Goal: Information Seeking & Learning: Learn about a topic

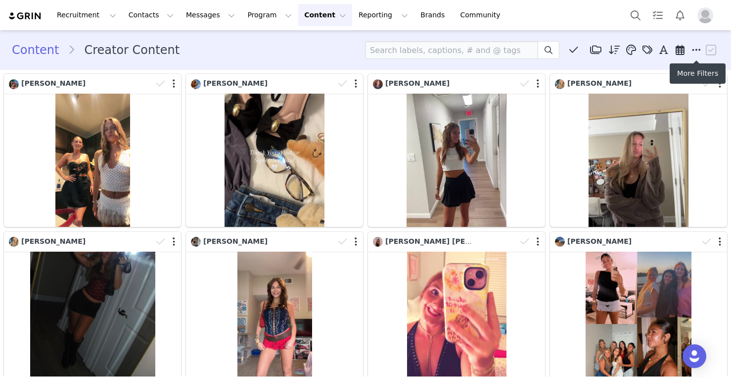
click at [699, 50] on icon at bounding box center [696, 50] width 9 height 10
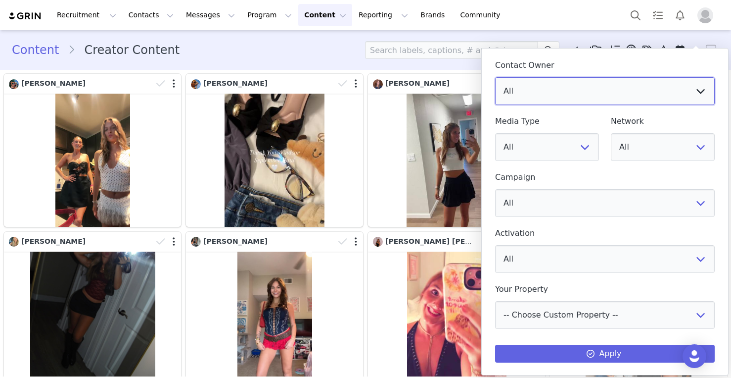
click at [662, 78] on select "All [PERSON_NAME] [PERSON_NAME] [PERSON_NAME] Naoomi Gama Sorority Brand Rep [P…" at bounding box center [605, 91] width 220 height 28
click at [592, 207] on select "All Recruitment - [GEOGRAPHIC_DATA], [GEOGRAPHIC_DATA][US_STATE] CLD | [PERSON_…" at bounding box center [605, 203] width 220 height 28
select select "69458e1b-ffc8-4abc-8e2d-770a762ecb9c"
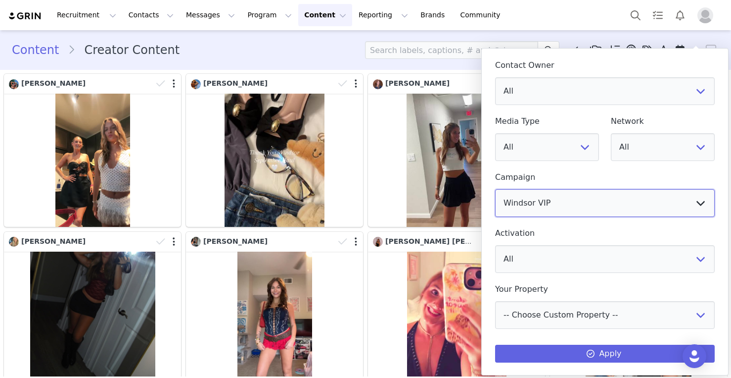
click at [495, 189] on select "All Recruitment - [GEOGRAPHIC_DATA], [GEOGRAPHIC_DATA][US_STATE] CLD | [PERSON_…" at bounding box center [605, 203] width 220 height 28
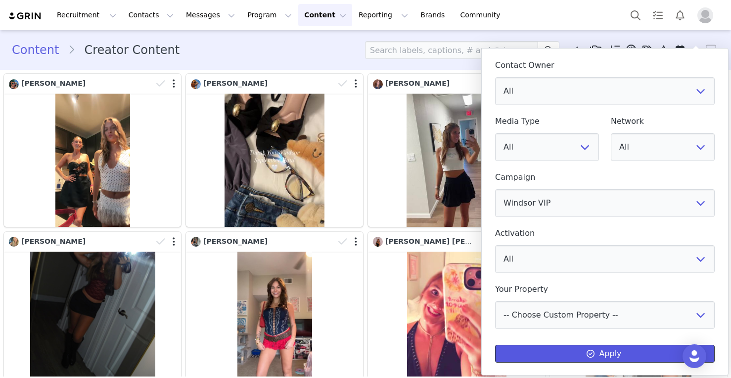
click at [635, 348] on button "Apply" at bounding box center [605, 353] width 220 height 18
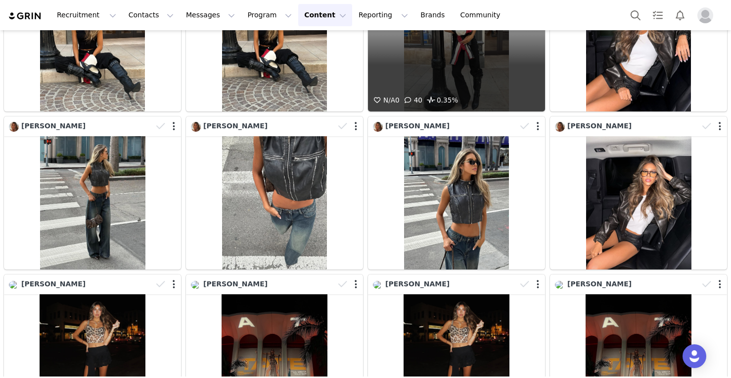
scroll to position [979, 0]
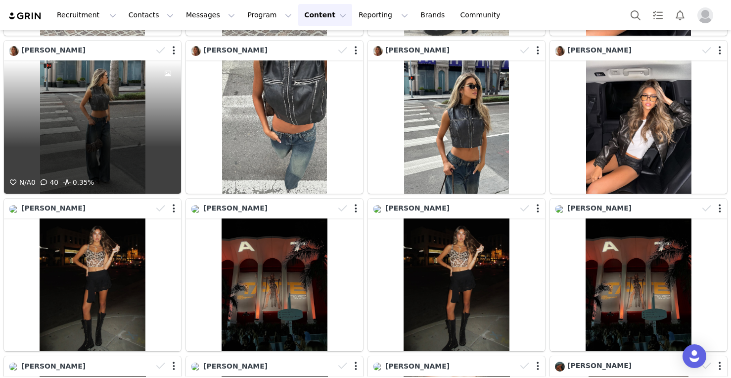
click at [95, 155] on div "N/A 0 40 0.35%" at bounding box center [92, 126] width 177 height 133
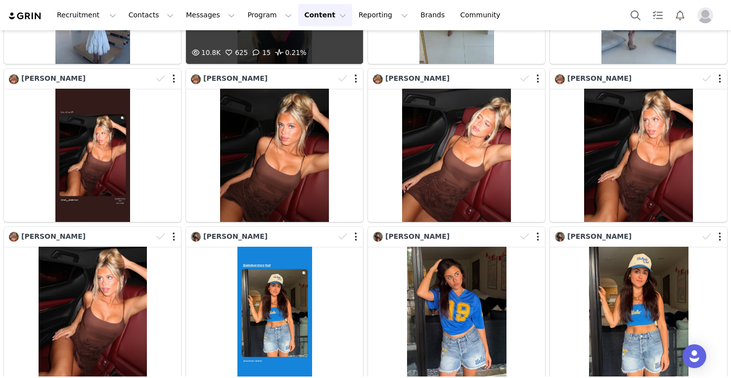
scroll to position [2263, 0]
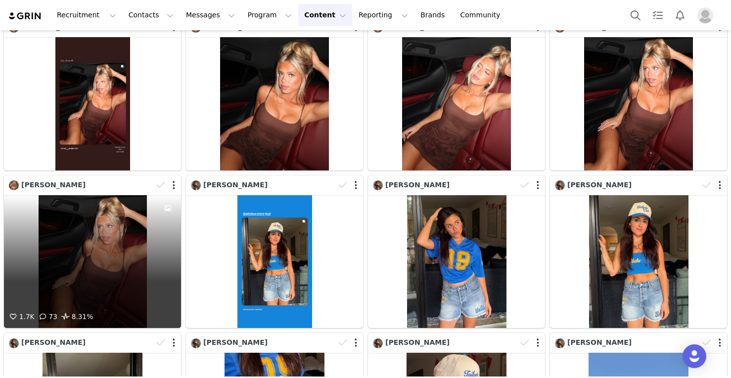
click at [113, 255] on div "1.7K 73 8.31%" at bounding box center [92, 261] width 177 height 133
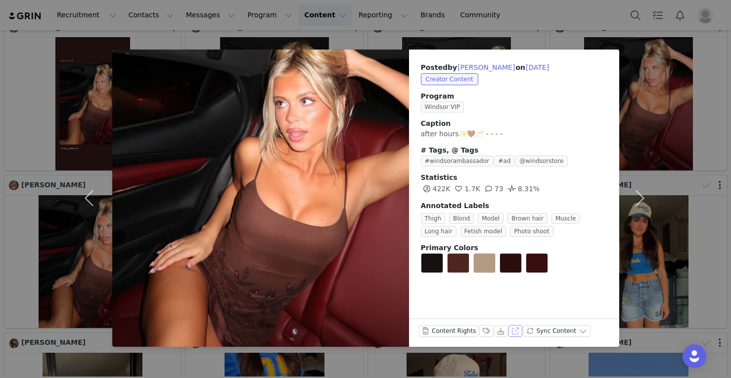
click at [512, 330] on button "View on Instagram" at bounding box center [516, 331] width 14 height 12
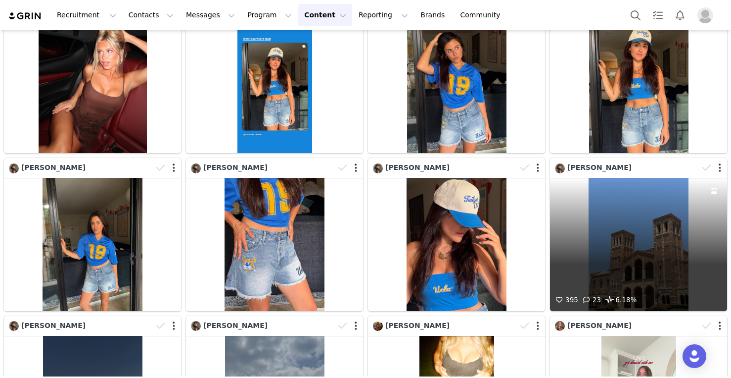
scroll to position [2415, 0]
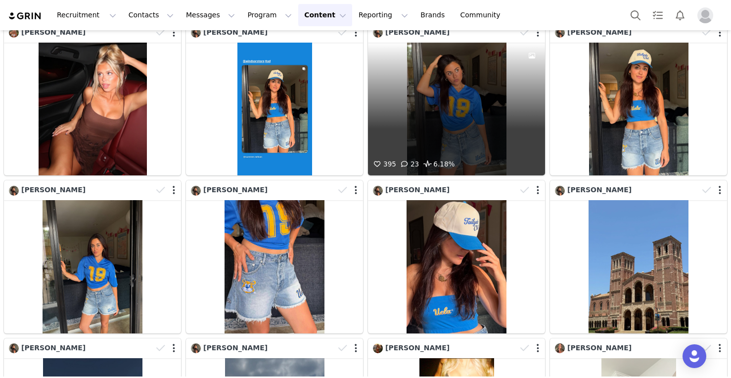
click at [463, 109] on div "395 23 6.18%" at bounding box center [456, 109] width 177 height 133
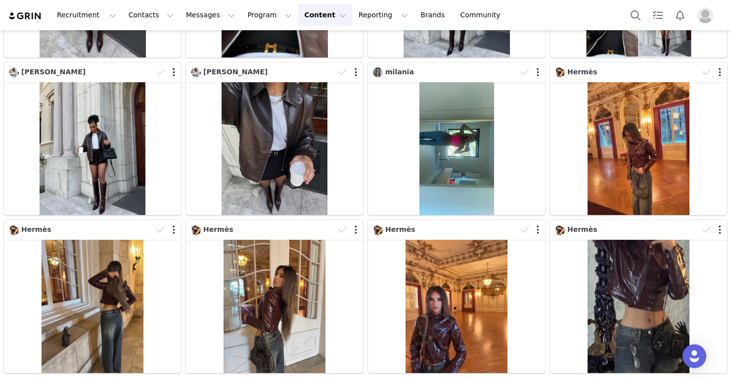
scroll to position [0, 0]
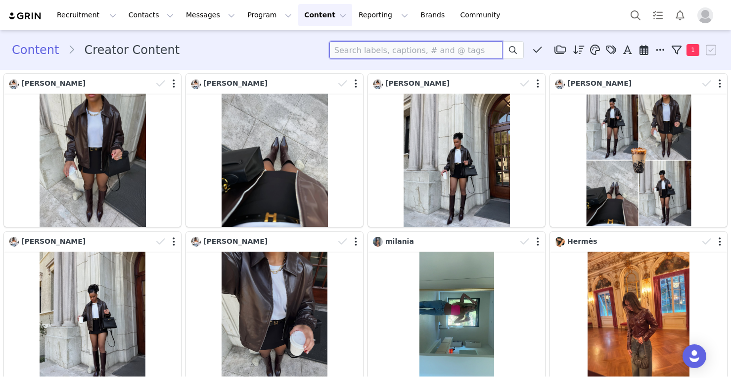
click at [368, 46] on input at bounding box center [416, 50] width 173 height 18
type input "[GEOGRAPHIC_DATA]"
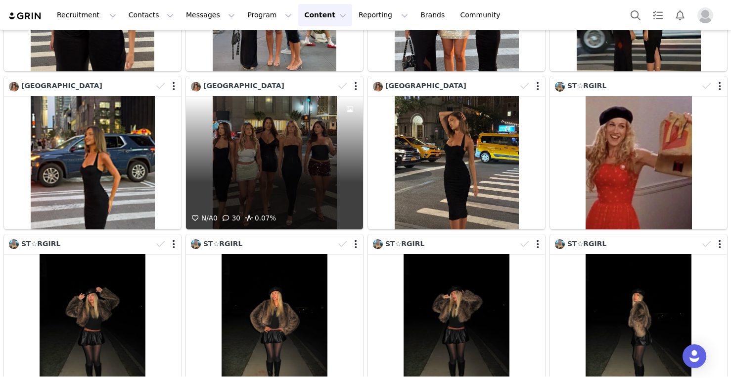
scroll to position [320, 0]
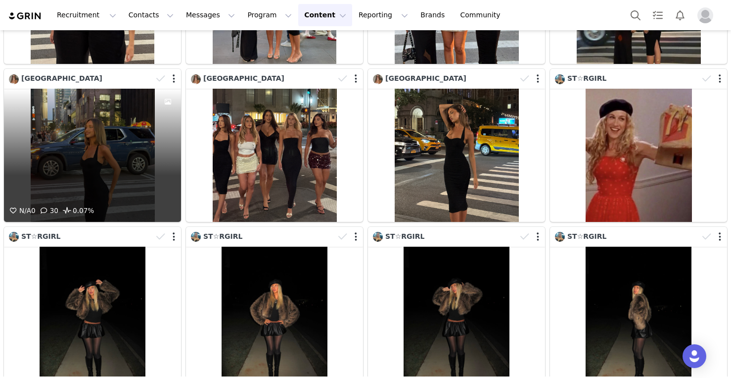
click at [77, 152] on div "N/A 0 30 0.07%" at bounding box center [92, 155] width 177 height 133
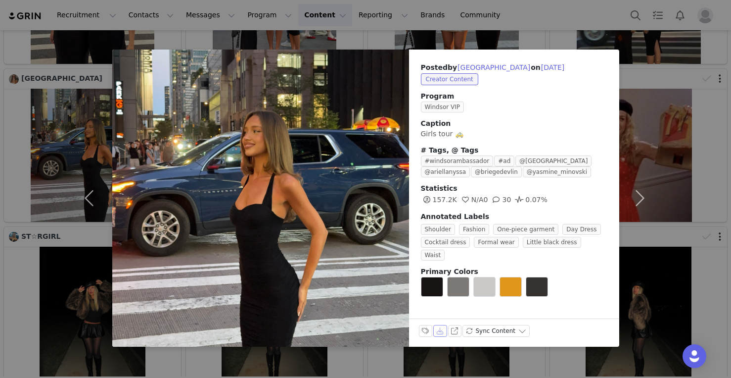
click at [441, 329] on button "Download" at bounding box center [440, 331] width 14 height 12
click at [453, 332] on button "View on Instagram" at bounding box center [455, 331] width 14 height 12
click at [454, 329] on button "View on Instagram" at bounding box center [455, 331] width 14 height 12
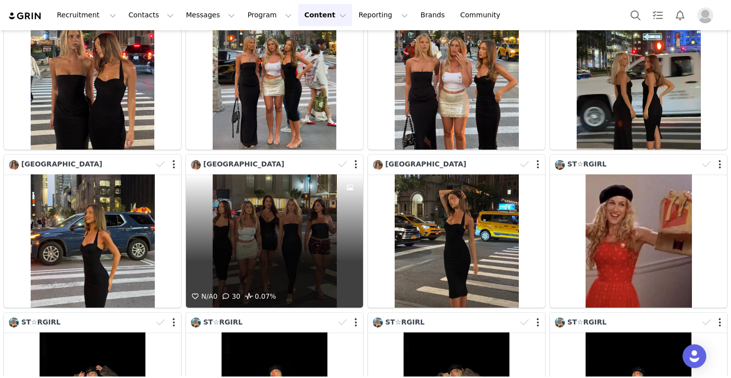
scroll to position [236, 0]
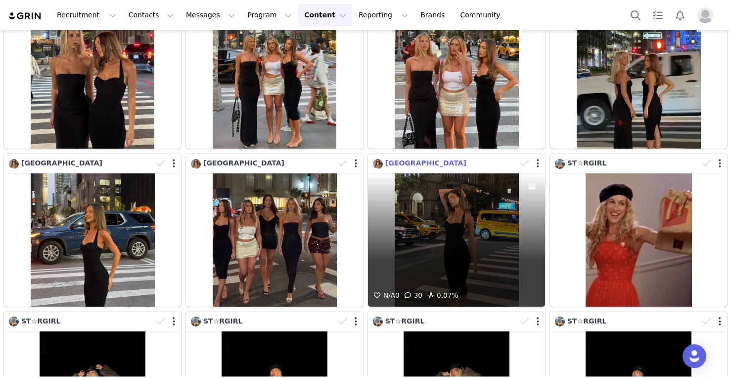
click at [389, 163] on span "[GEOGRAPHIC_DATA]" at bounding box center [425, 163] width 81 height 8
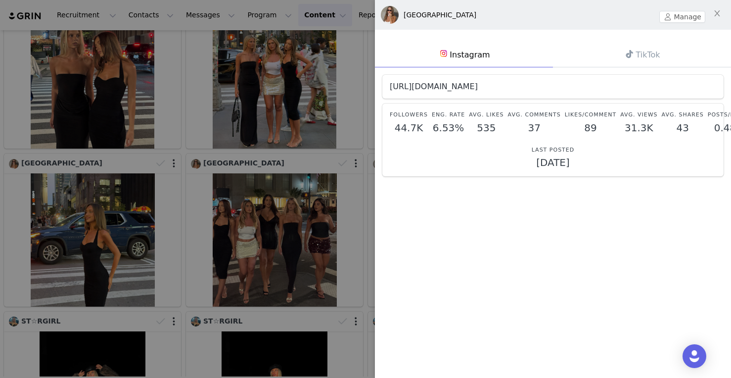
click at [436, 89] on link "[URL][DOMAIN_NAME]" at bounding box center [434, 86] width 88 height 9
click at [478, 83] on link "[URL][DOMAIN_NAME]" at bounding box center [434, 86] width 88 height 9
click at [358, 168] on div at bounding box center [365, 189] width 731 height 378
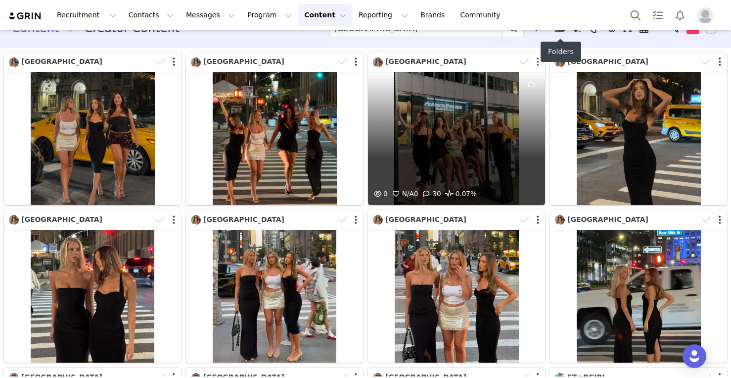
scroll to position [0, 0]
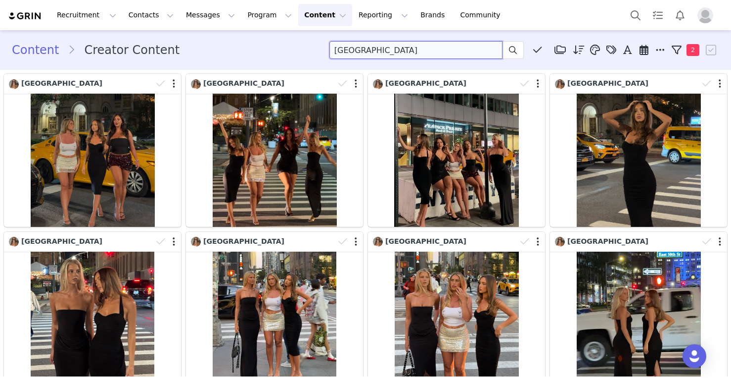
drag, startPoint x: 362, startPoint y: 50, endPoint x: 232, endPoint y: 44, distance: 130.3
click at [232, 44] on div "Content Creator Content paris Media Library (2) Homecoming (0) New Folder Edit …" at bounding box center [366, 50] width 708 height 18
click at [229, 32] on section "Content Creator Content Media Library (2) Homecoming (0) New Folder Edit Folder…" at bounding box center [365, 50] width 731 height 40
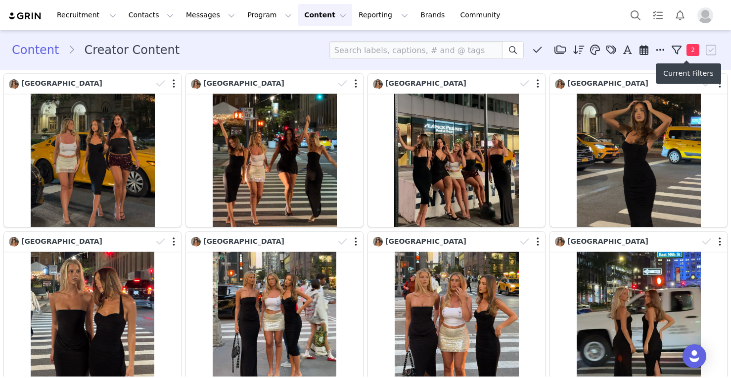
click at [700, 51] on button "2" at bounding box center [687, 50] width 36 height 15
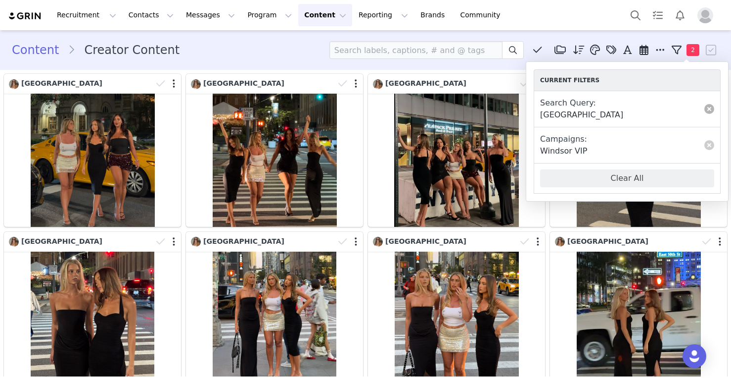
click at [710, 108] on link at bounding box center [710, 109] width 10 height 10
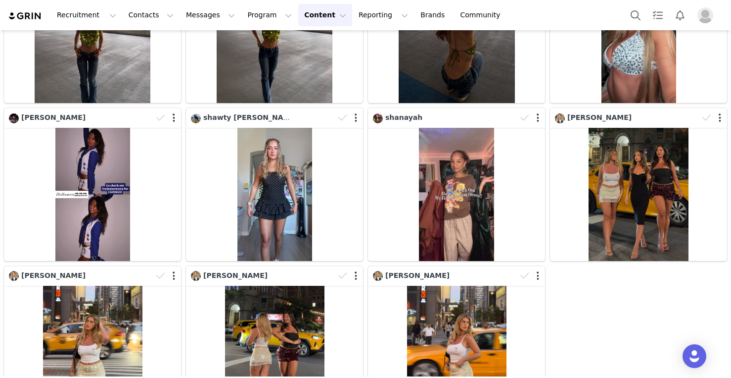
scroll to position [5067, 0]
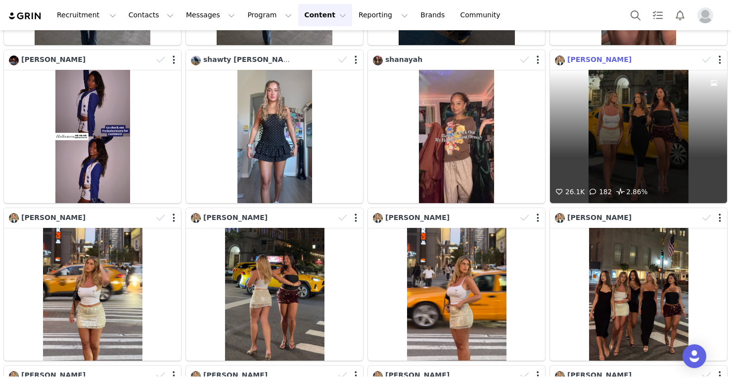
click at [596, 58] on span "[PERSON_NAME]" at bounding box center [600, 59] width 64 height 8
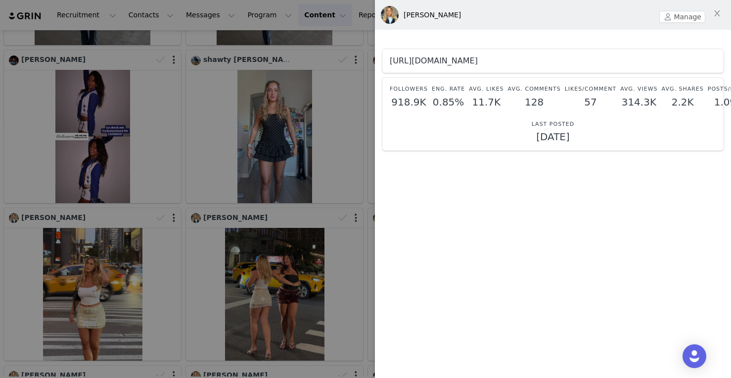
click at [478, 60] on link "[URL][DOMAIN_NAME]" at bounding box center [434, 60] width 88 height 9
